Goal: Task Accomplishment & Management: Use online tool/utility

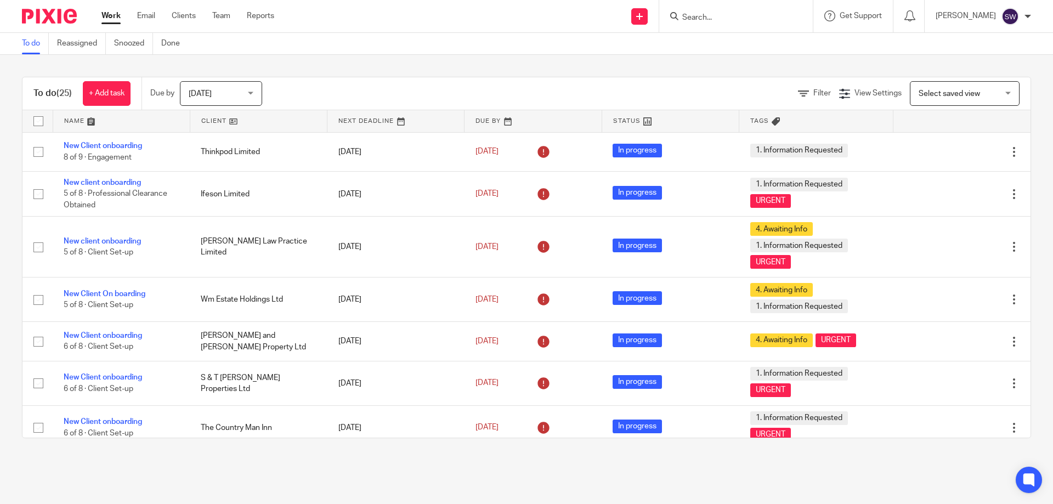
click at [705, 19] on input "Search" at bounding box center [730, 18] width 99 height 10
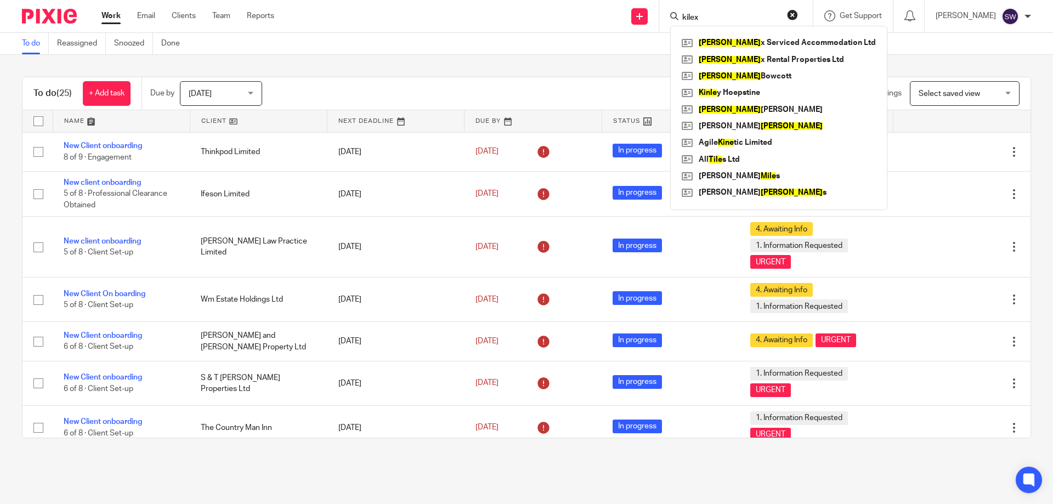
type input "kilex"
click button "submit" at bounding box center [0, 0] width 0 height 0
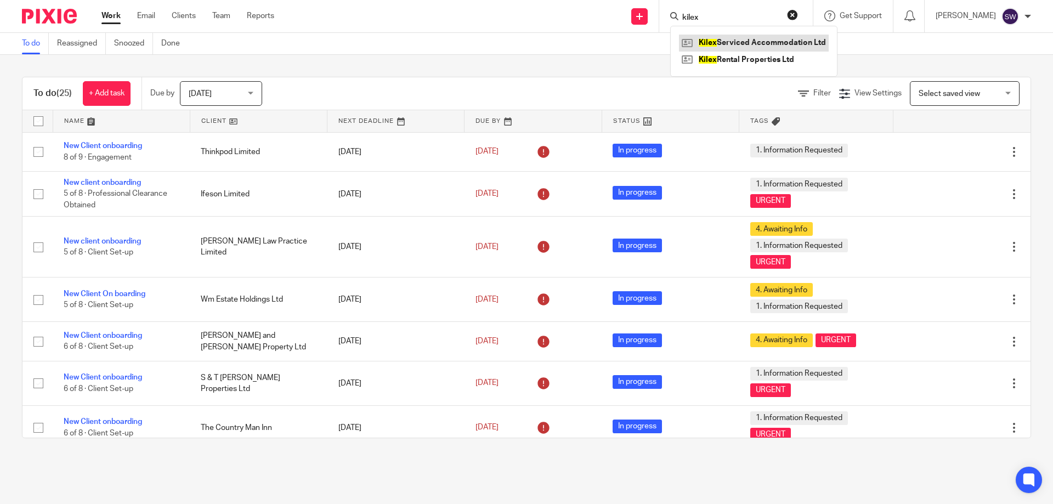
click at [755, 37] on link at bounding box center [754, 43] width 150 height 16
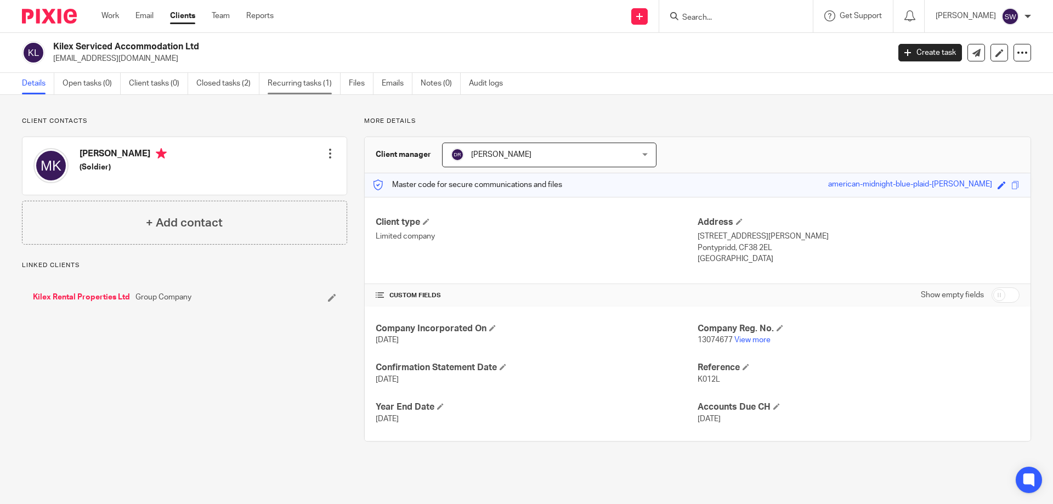
click at [306, 81] on link "Recurring tasks (1)" at bounding box center [304, 83] width 73 height 21
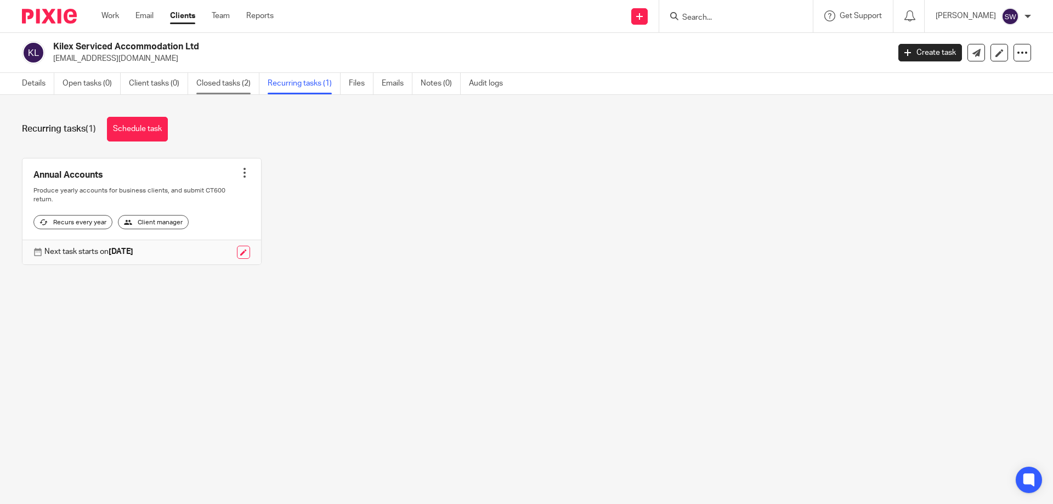
click at [210, 80] on link "Closed tasks (2)" at bounding box center [227, 83] width 63 height 21
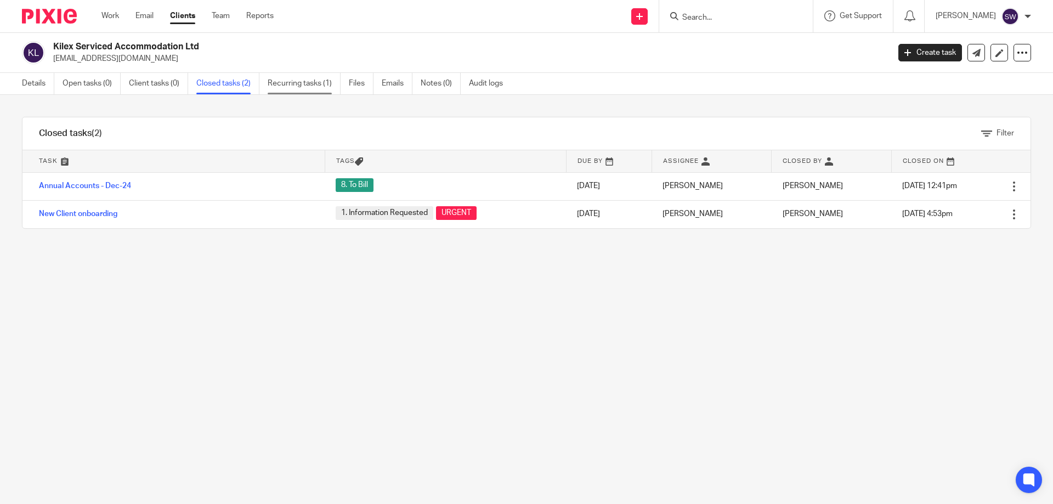
click at [297, 79] on link "Recurring tasks (1)" at bounding box center [304, 83] width 73 height 21
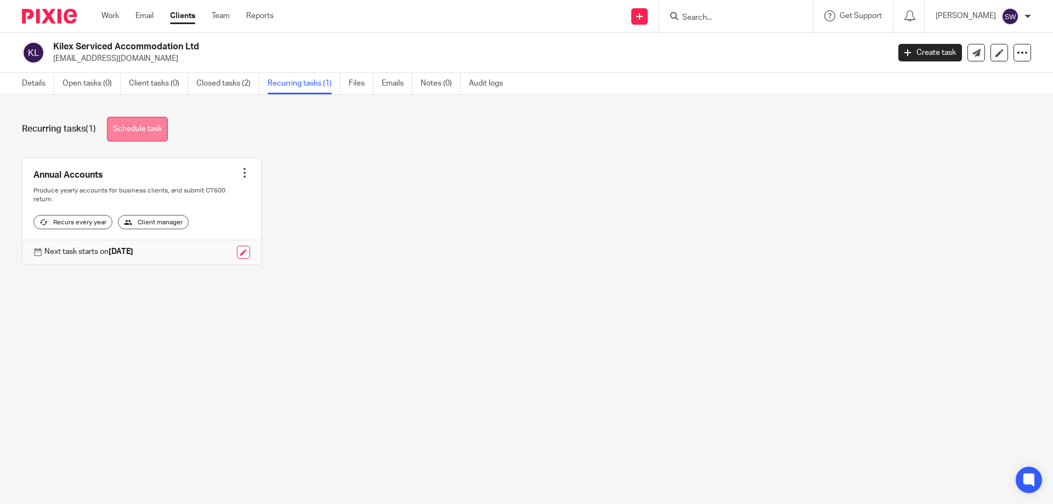
click at [151, 126] on link "Schedule task" at bounding box center [137, 129] width 61 height 25
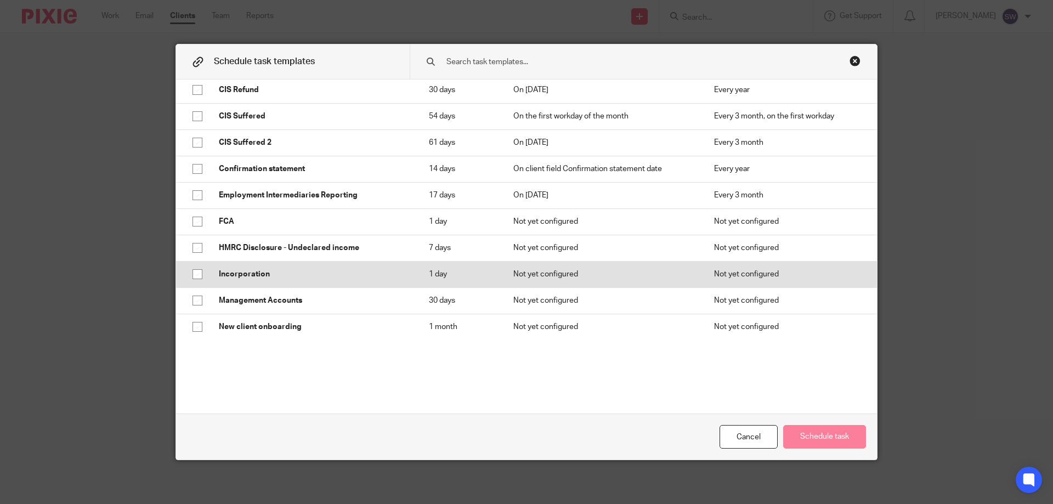
scroll to position [219, 0]
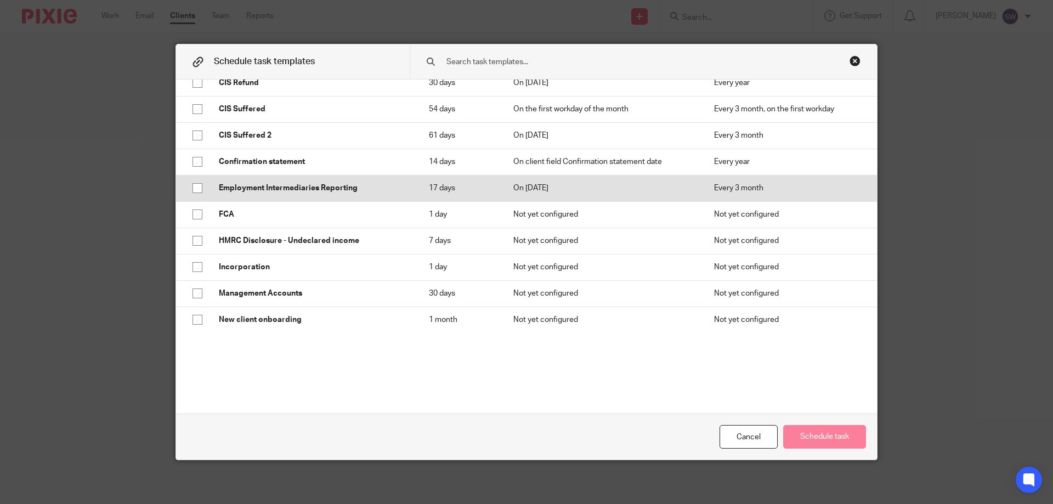
drag, startPoint x: 192, startPoint y: 162, endPoint x: 212, endPoint y: 182, distance: 28.7
click at [193, 162] on input "checkbox" at bounding box center [197, 161] width 21 height 21
checkbox input "true"
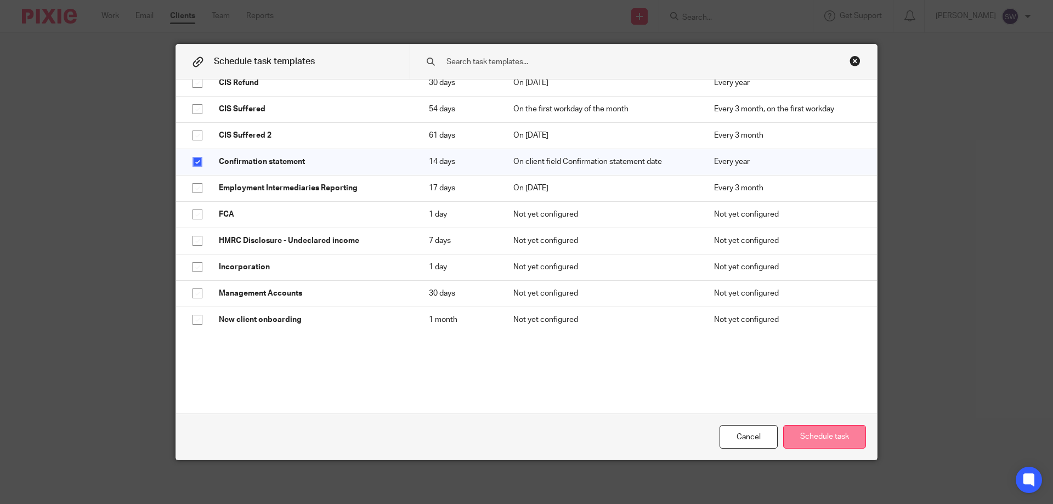
click at [833, 439] on button "Schedule task" at bounding box center [824, 437] width 83 height 24
click at [811, 434] on button "Schedule task" at bounding box center [824, 437] width 83 height 24
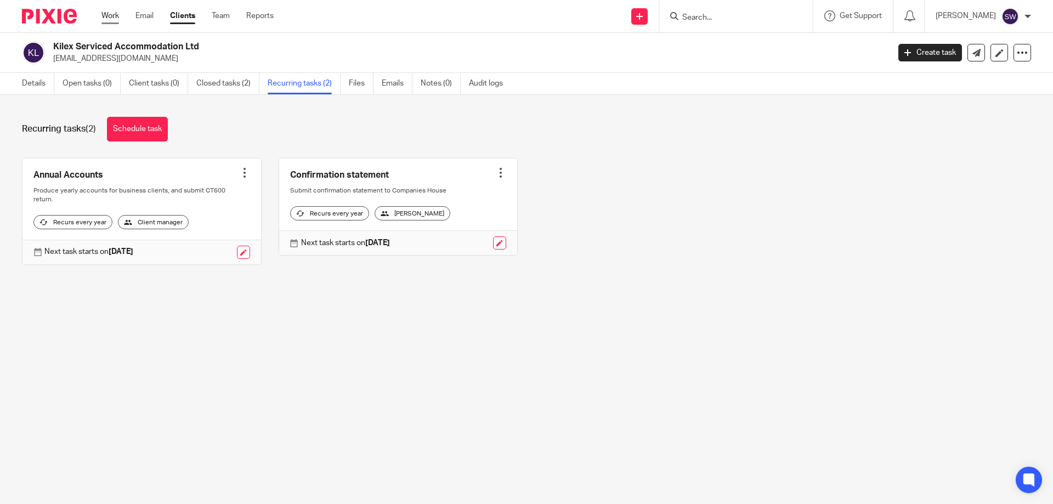
click at [106, 12] on link "Work" at bounding box center [111, 15] width 18 height 11
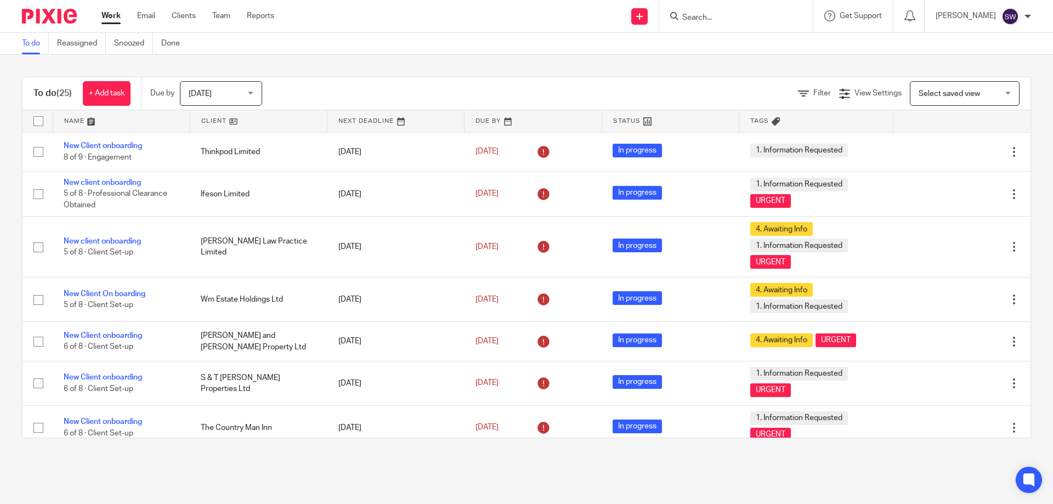
click at [707, 22] on input "Search" at bounding box center [730, 18] width 99 height 10
type input "kilex"
click button "submit" at bounding box center [0, 0] width 0 height 0
click at [738, 46] on link at bounding box center [754, 43] width 150 height 16
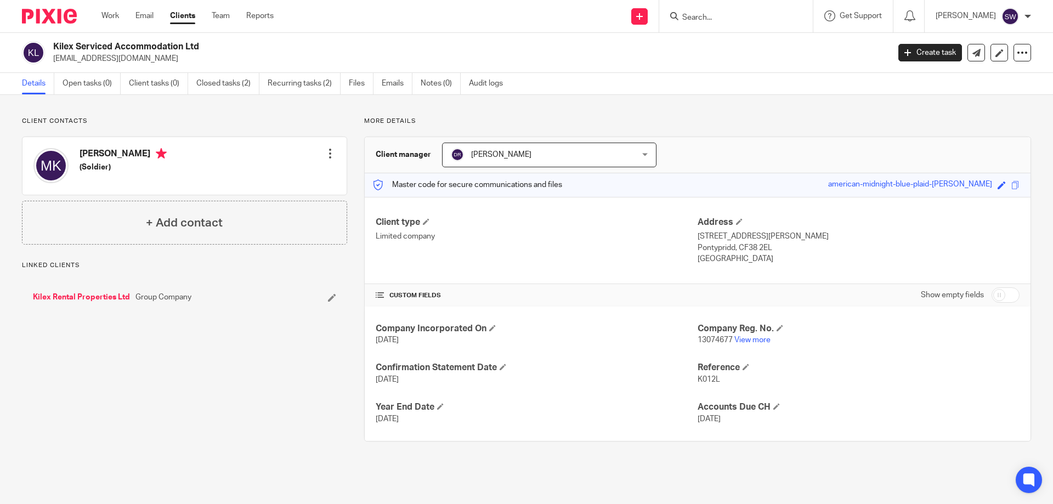
drag, startPoint x: 298, startPoint y: 86, endPoint x: 318, endPoint y: 194, distance: 109.9
click at [297, 85] on link "Recurring tasks (2)" at bounding box center [304, 83] width 73 height 21
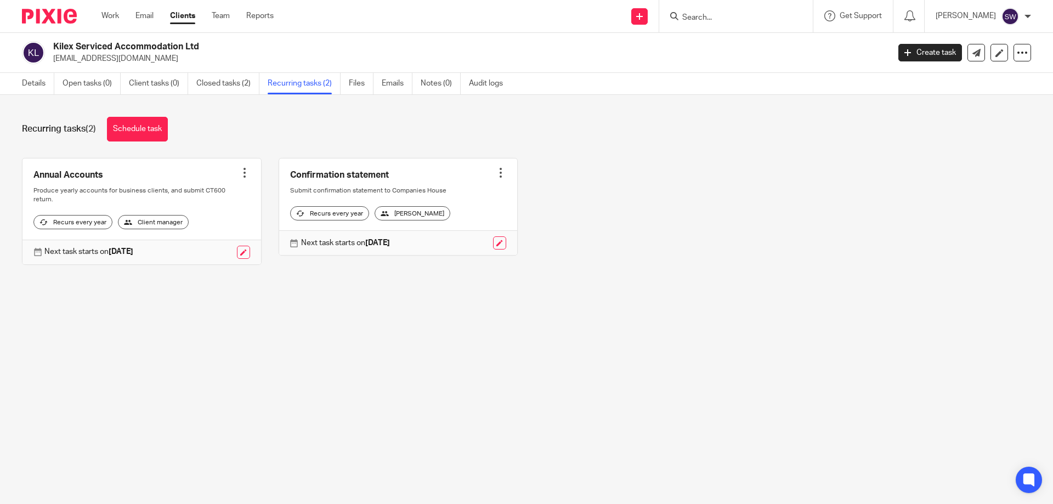
click at [729, 18] on input "Search" at bounding box center [730, 18] width 99 height 10
type input "kilex"
click button "submit" at bounding box center [0, 0] width 0 height 0
drag, startPoint x: 736, startPoint y: 47, endPoint x: 736, endPoint y: 56, distance: 8.8
click at [736, 48] on link at bounding box center [754, 43] width 150 height 16
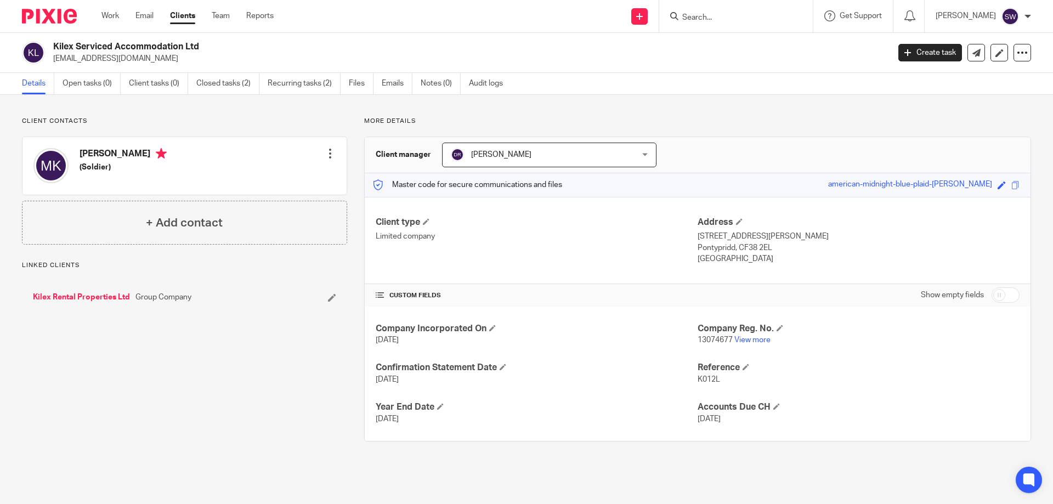
click at [723, 13] on input "Search" at bounding box center [730, 18] width 99 height 10
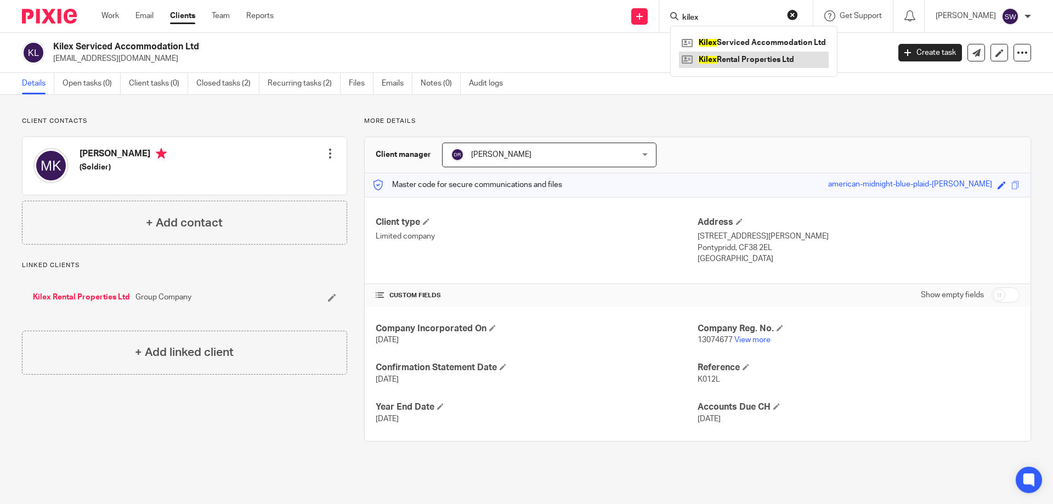
type input "kilex"
click at [732, 60] on link at bounding box center [754, 60] width 150 height 16
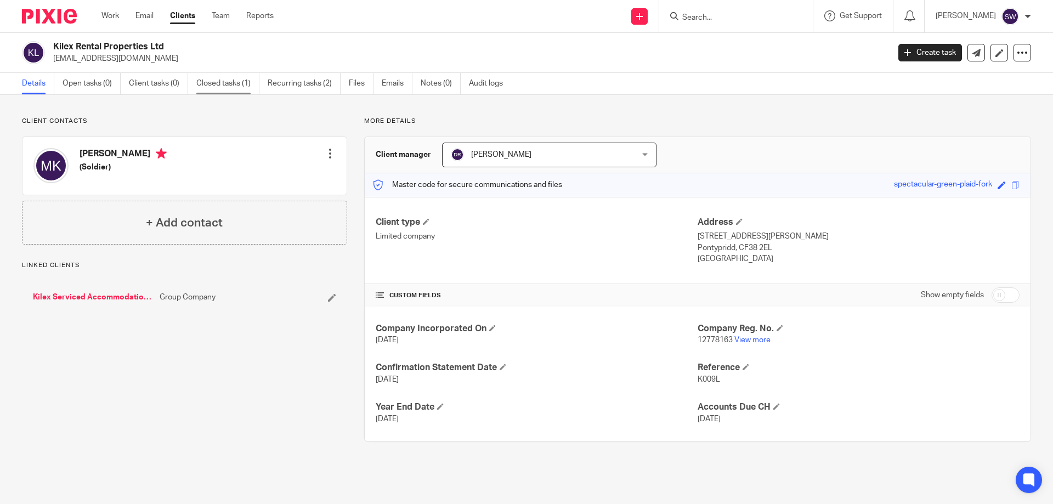
click at [230, 83] on link "Closed tasks (1)" at bounding box center [227, 83] width 63 height 21
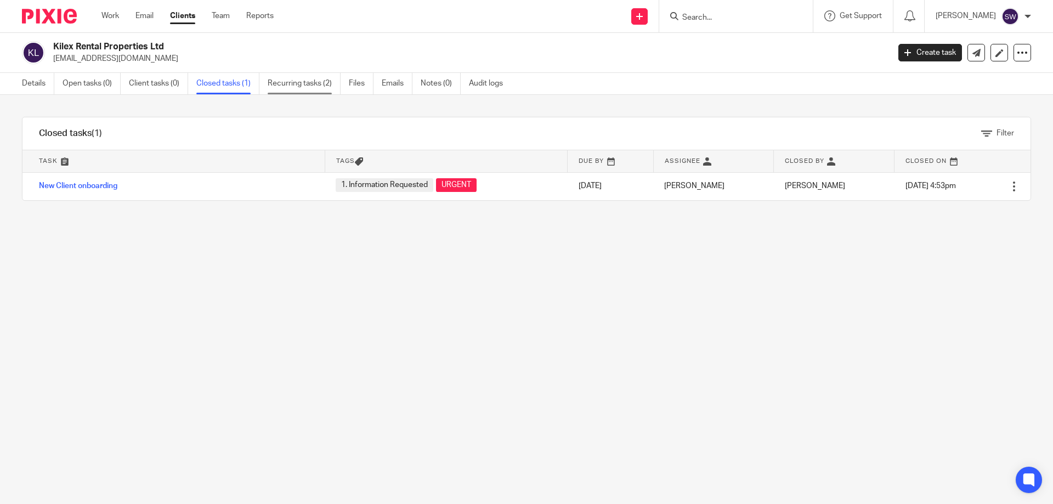
click at [303, 82] on link "Recurring tasks (2)" at bounding box center [304, 83] width 73 height 21
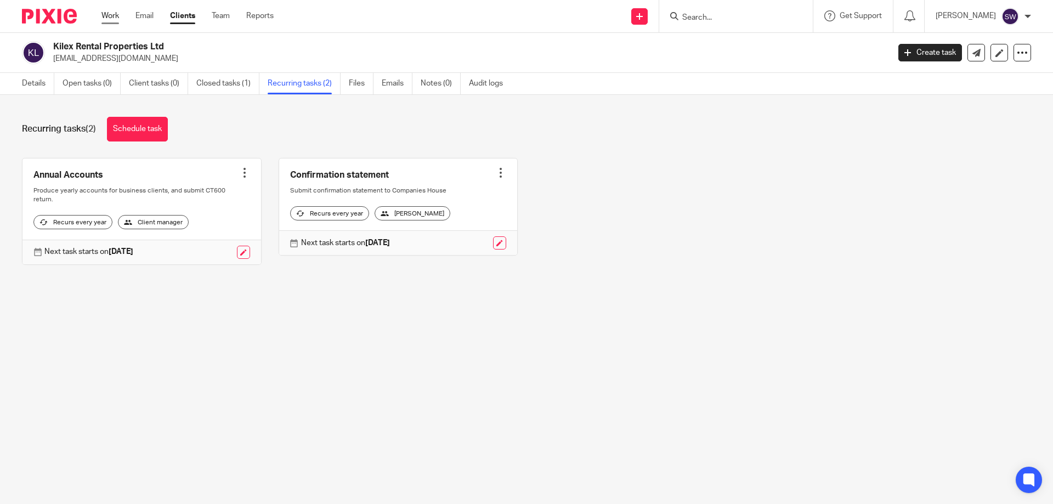
click at [108, 15] on link "Work" at bounding box center [111, 15] width 18 height 11
